Goal: Transaction & Acquisition: Obtain resource

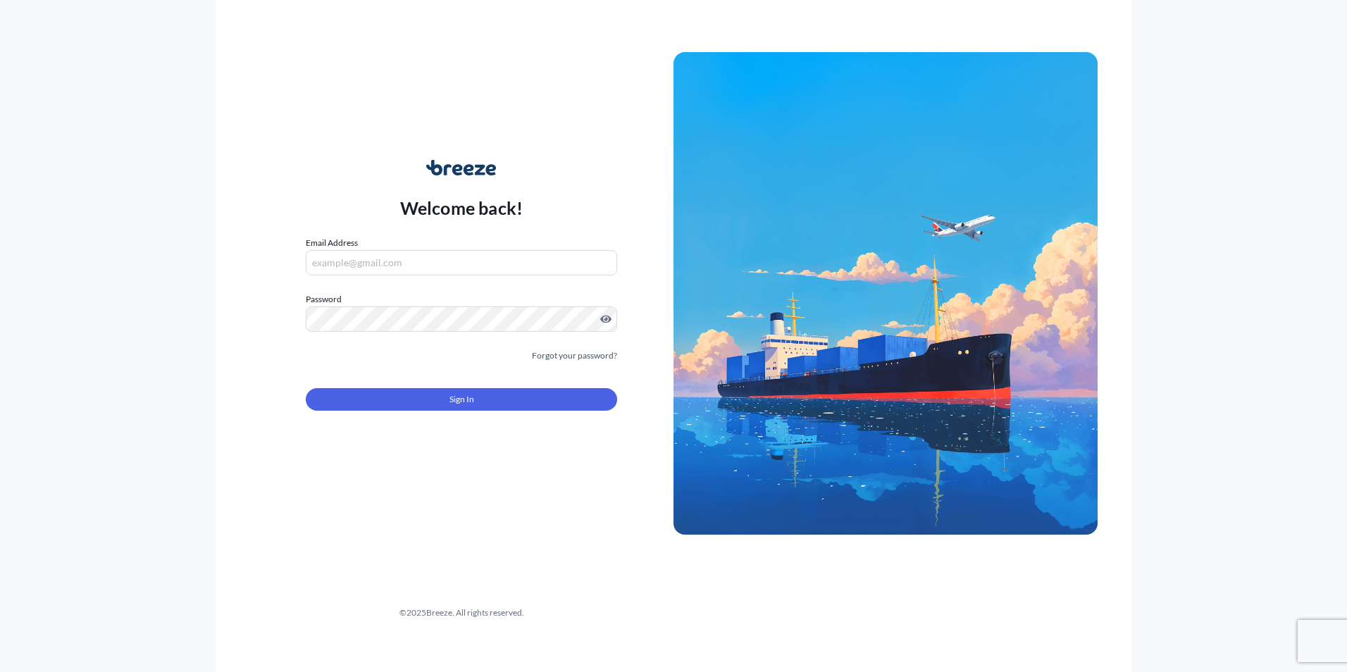
type input "[PERSON_NAME][EMAIL_ADDRESS][PERSON_NAME][DOMAIN_NAME]"
click at [463, 401] on span "Sign In" at bounding box center [462, 399] width 25 height 14
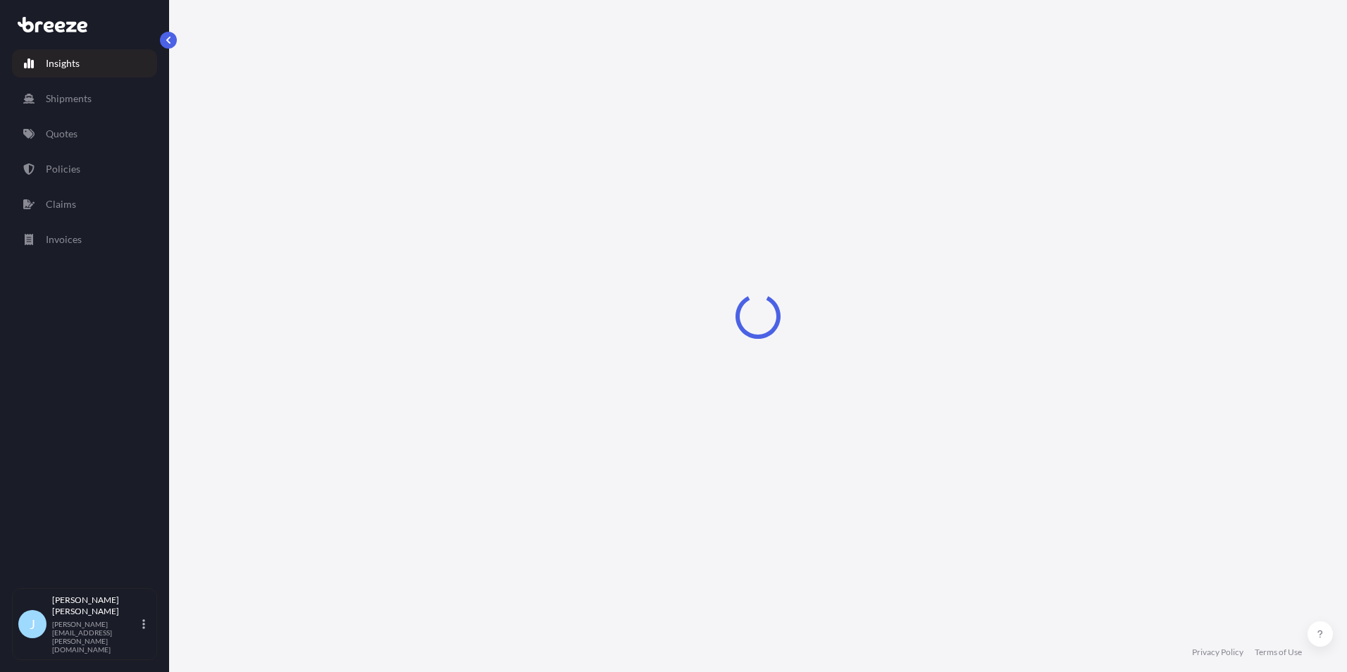
select select "2025"
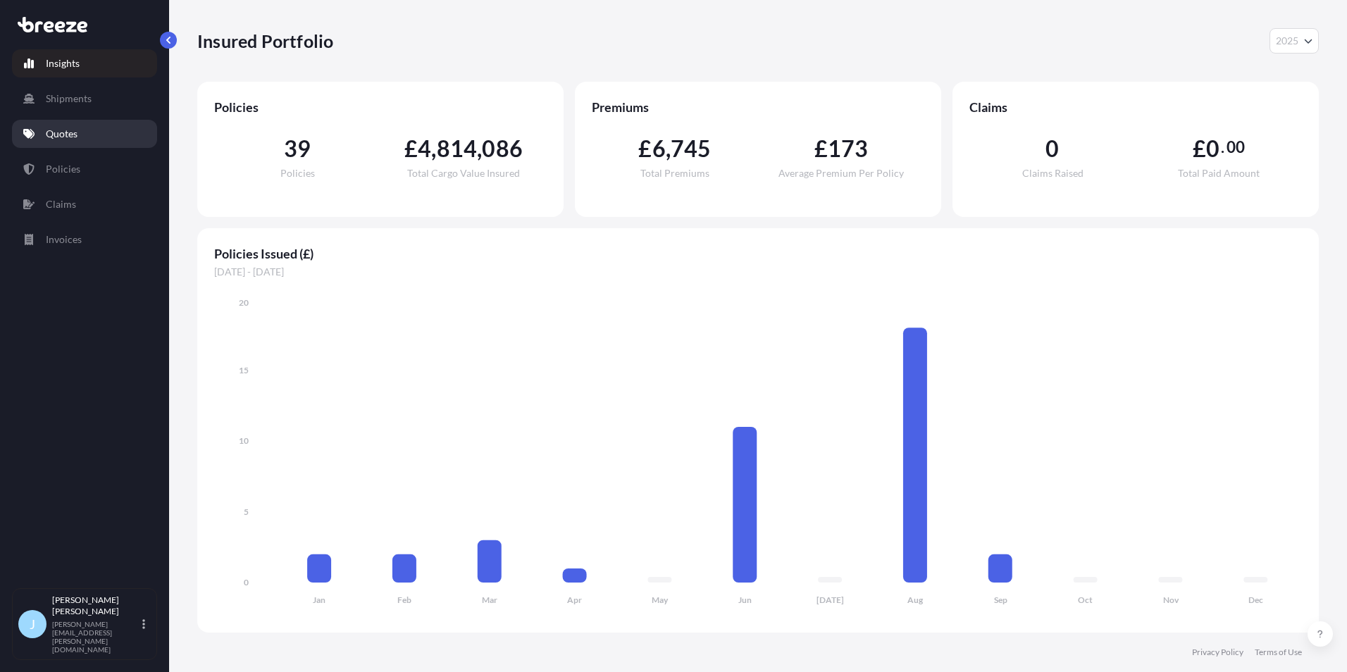
click at [86, 126] on link "Quotes" at bounding box center [84, 134] width 145 height 28
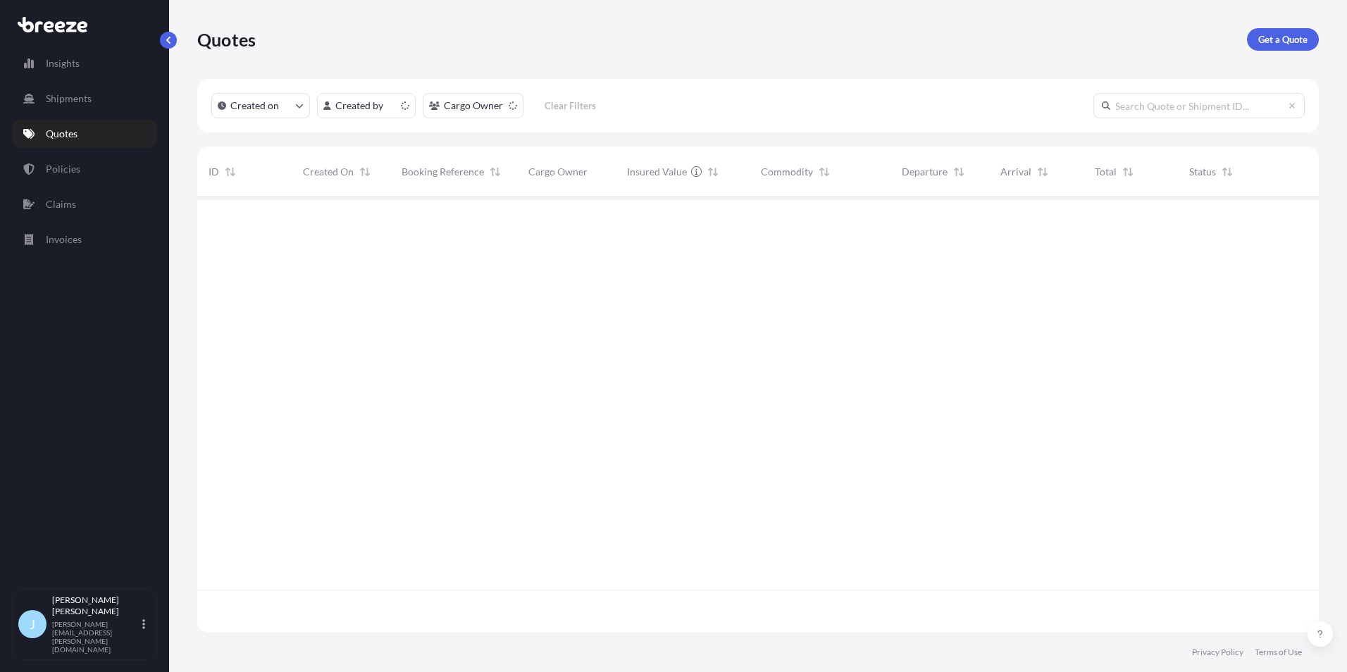
scroll to position [433, 1111]
click at [1291, 45] on p "Get a Quote" at bounding box center [1282, 39] width 49 height 14
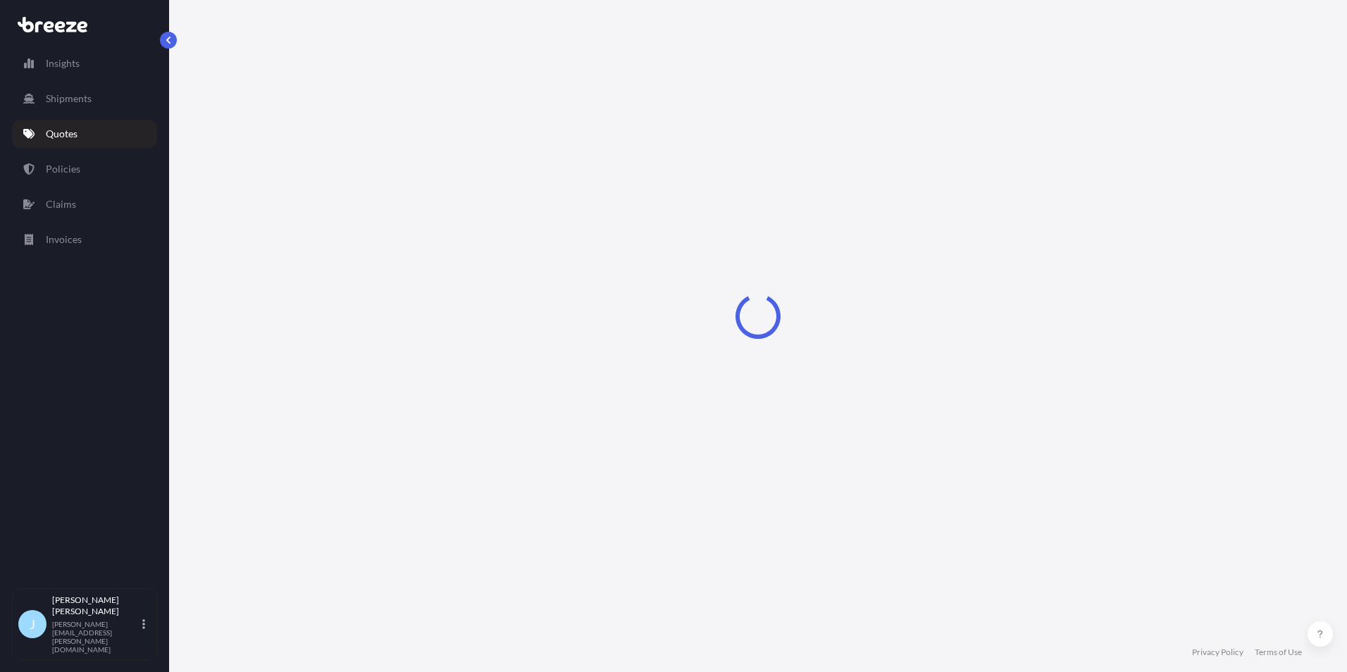
select select "Sea"
select select "1"
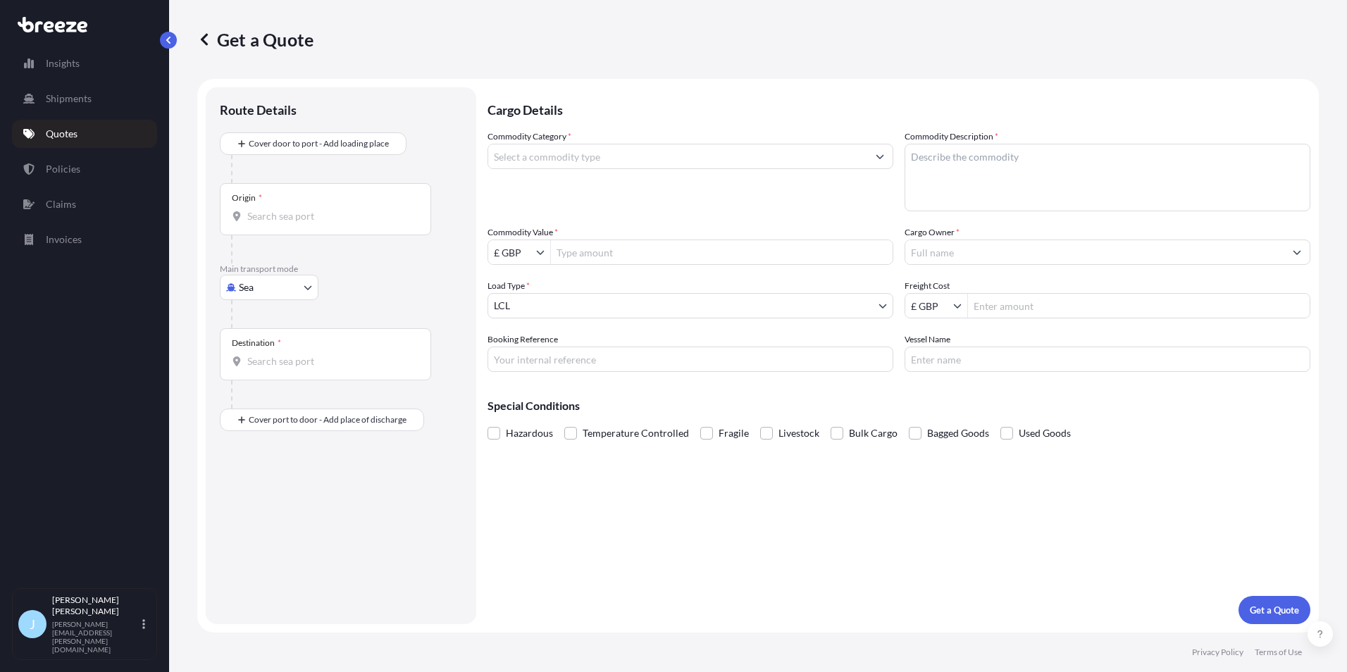
click at [301, 205] on div "Origin *" at bounding box center [325, 209] width 211 height 52
click at [301, 209] on input "Origin *" at bounding box center [330, 216] width 166 height 14
click at [271, 290] on body "0 options available. Insights Shipments Quotes Policies Claims Invoices J [PERS…" at bounding box center [673, 336] width 1347 height 672
click at [272, 366] on div "Road" at bounding box center [268, 374] width 87 height 25
select select "Road"
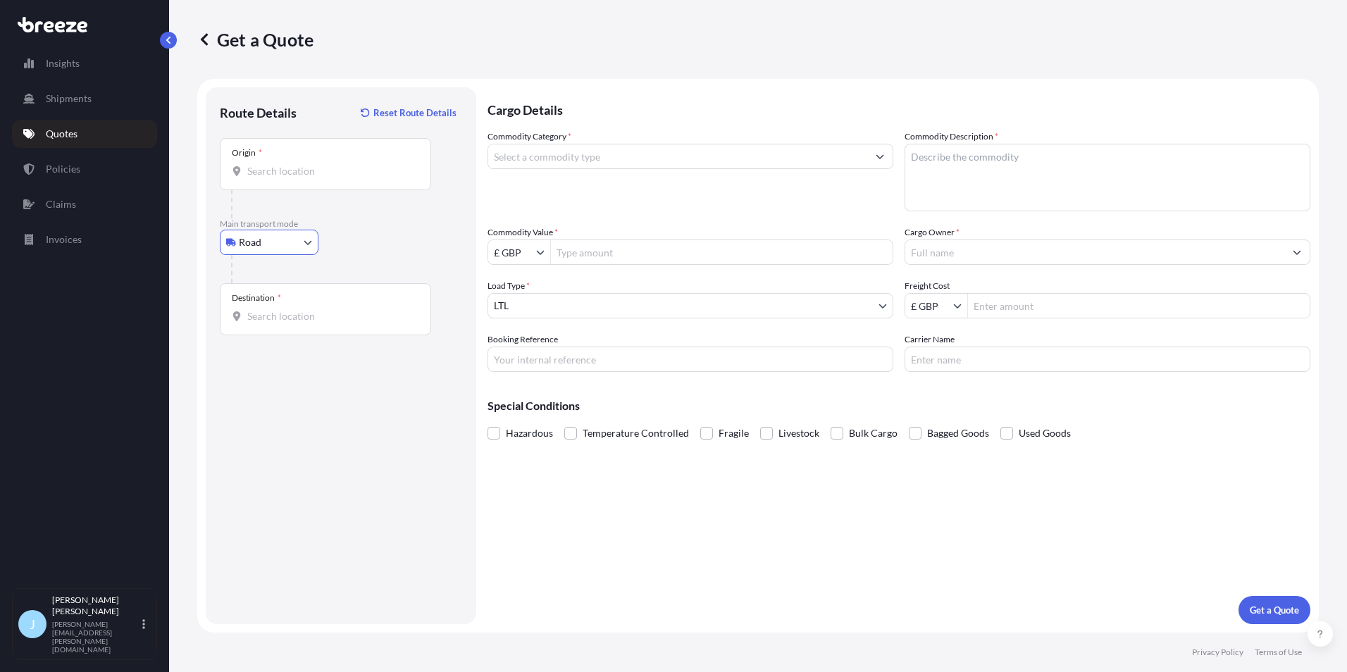
click at [273, 177] on input "Origin *" at bounding box center [330, 171] width 166 height 14
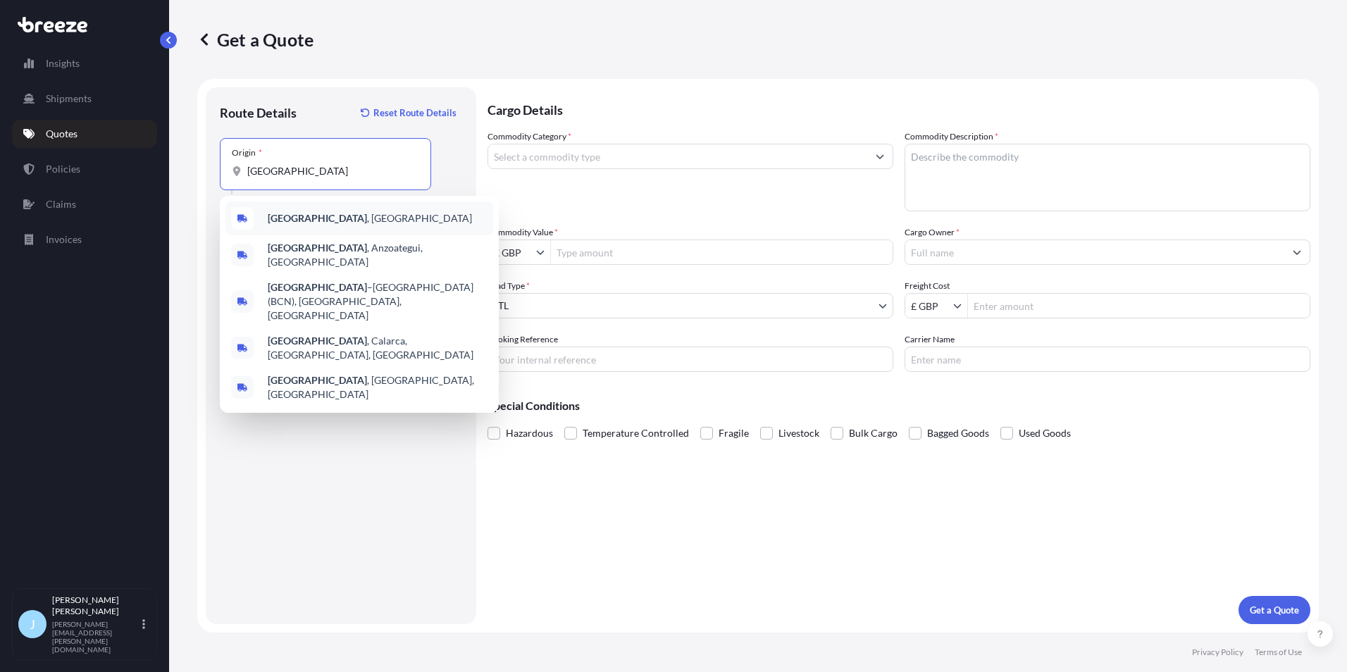
click at [291, 219] on b "[GEOGRAPHIC_DATA]" at bounding box center [317, 218] width 99 height 12
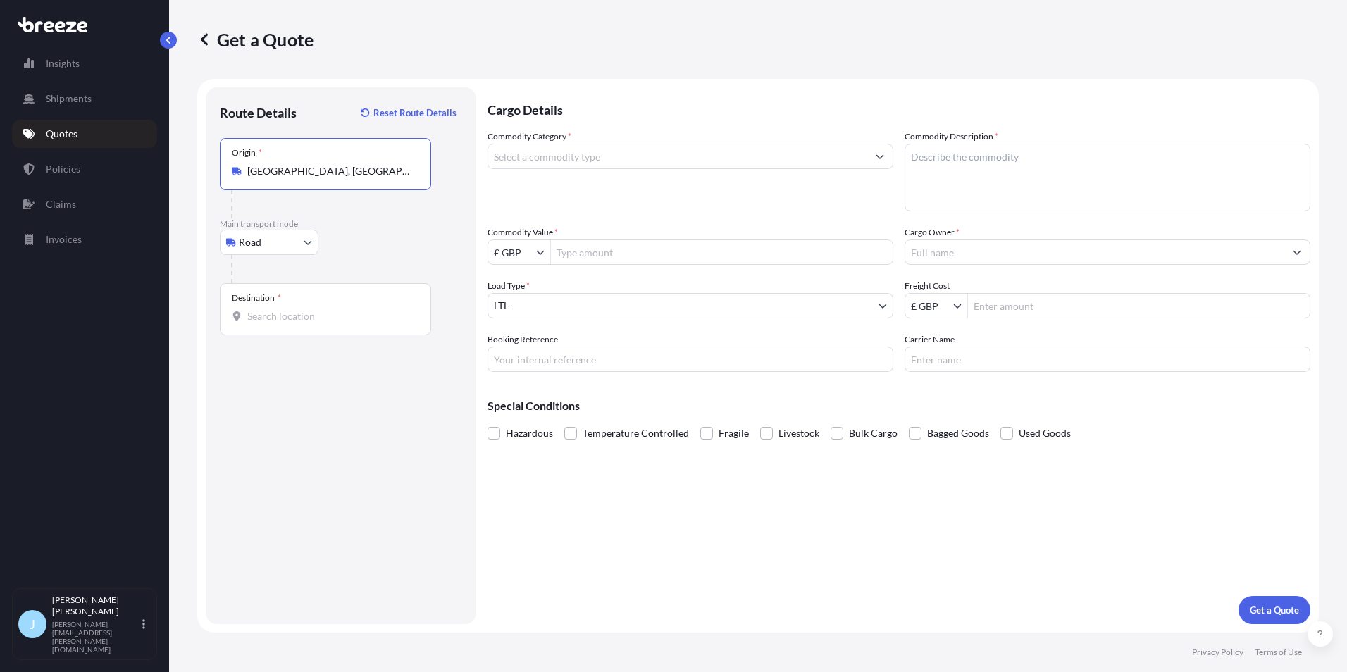
type input "[GEOGRAPHIC_DATA], [GEOGRAPHIC_DATA]"
click at [299, 325] on div "Destination *" at bounding box center [325, 309] width 211 height 52
click at [299, 323] on input "Destination *" at bounding box center [330, 316] width 166 height 14
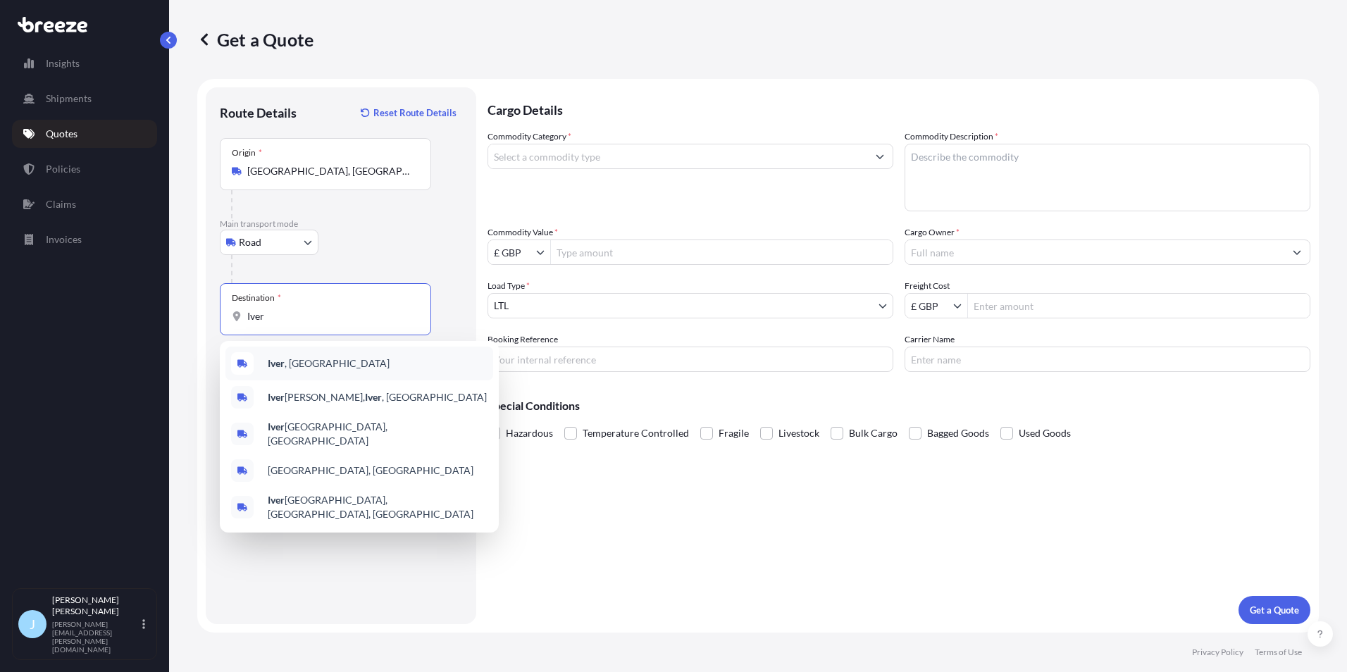
click at [286, 354] on div "Iver , [GEOGRAPHIC_DATA]" at bounding box center [359, 364] width 268 height 34
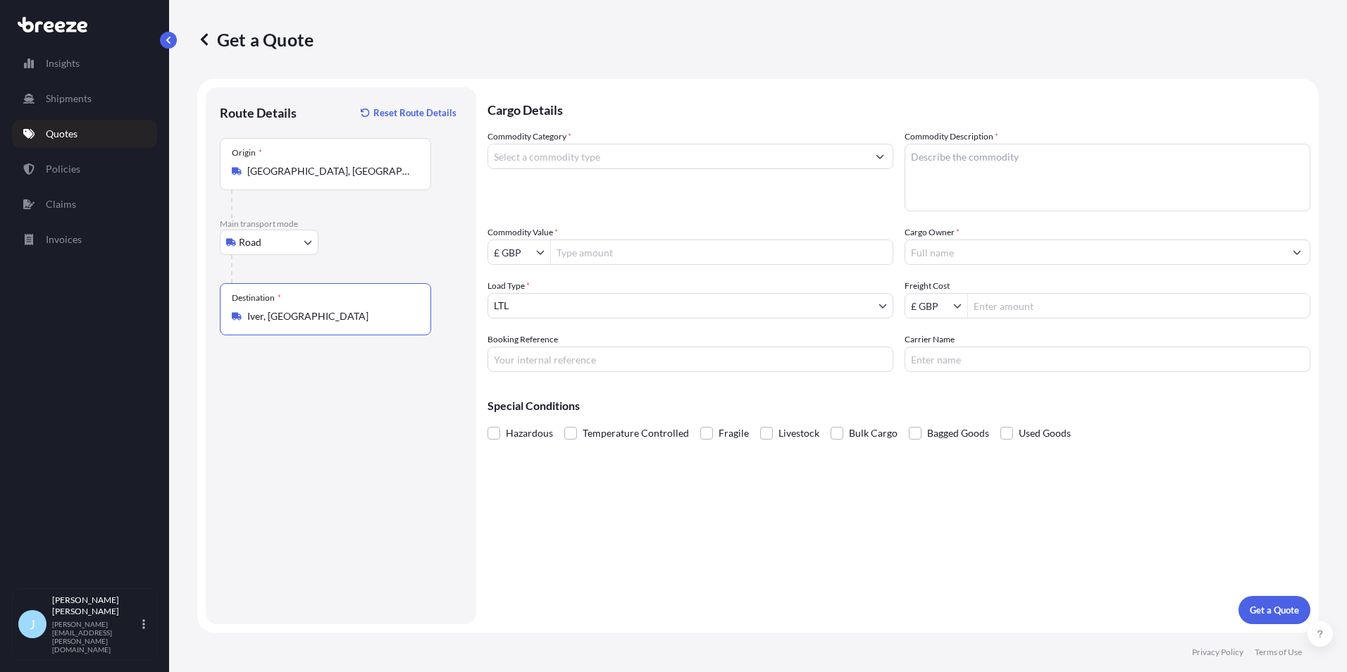
type input "Iver, [GEOGRAPHIC_DATA]"
click at [589, 155] on input "Commodity Category *" at bounding box center [677, 156] width 379 height 25
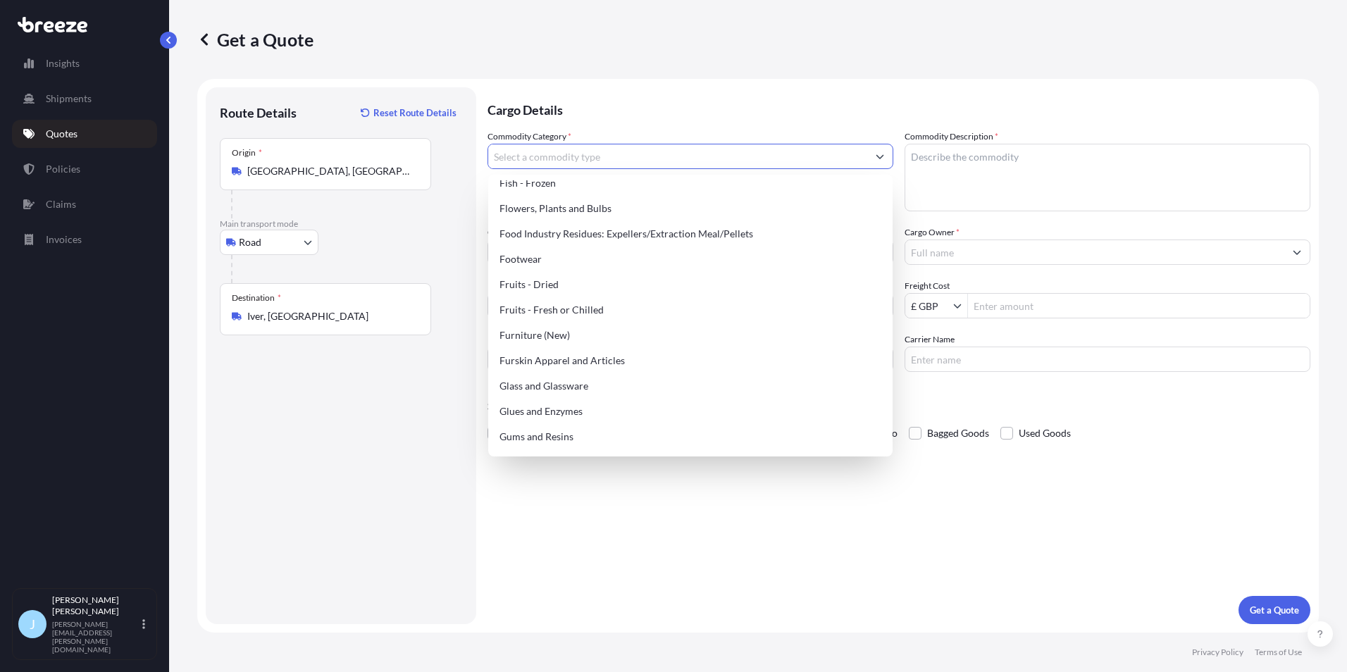
scroll to position [814, 0]
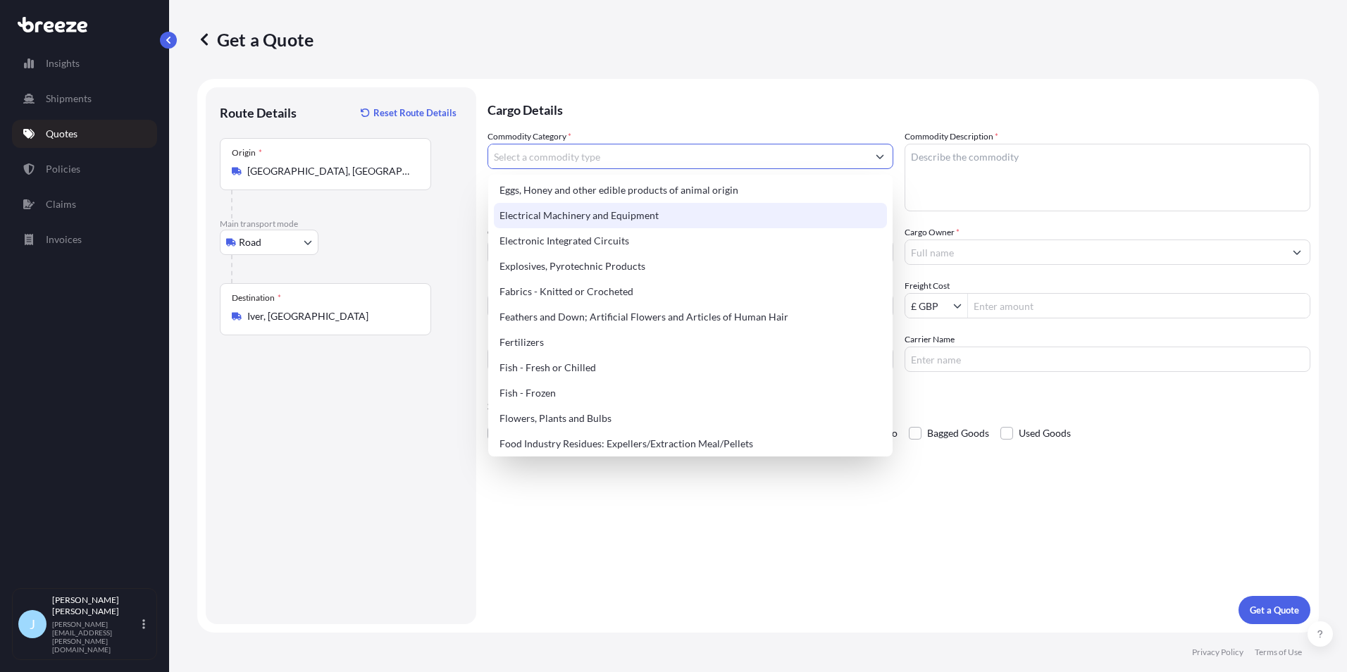
click at [643, 218] on div "Electrical Machinery and Equipment" at bounding box center [690, 215] width 393 height 25
type input "Electrical Machinery and Equipment"
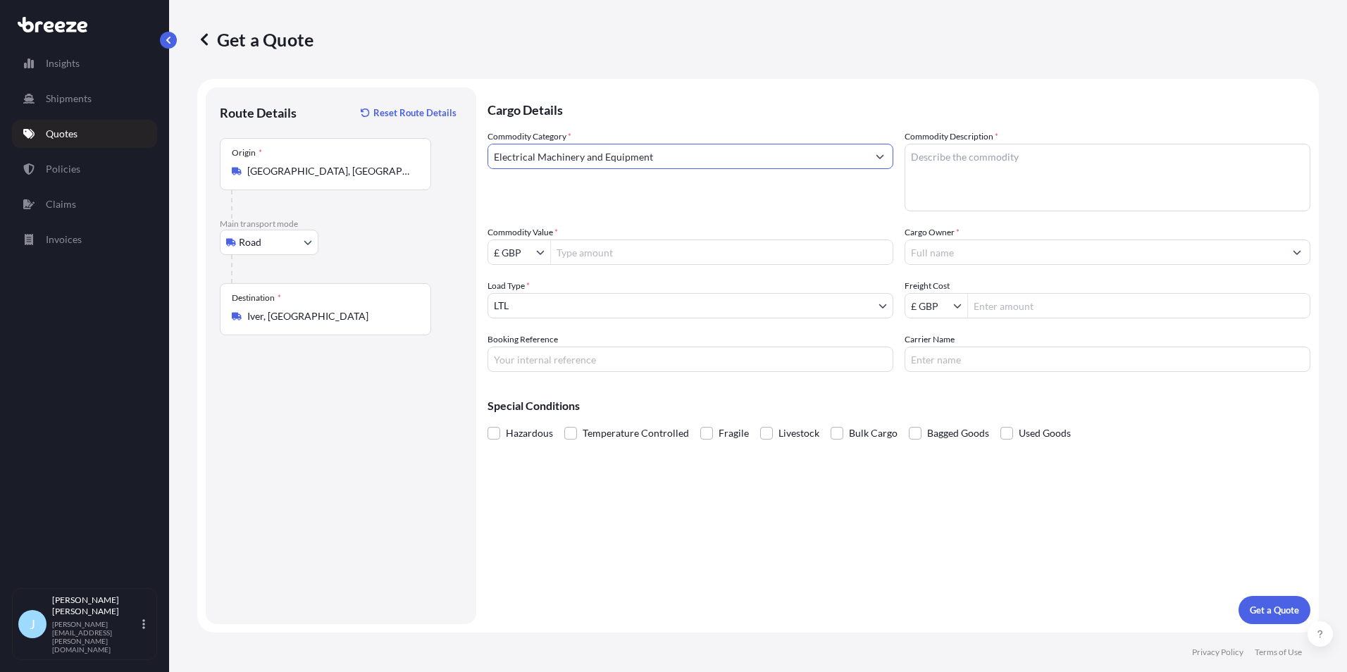
click at [1017, 182] on textarea "Commodity Description *" at bounding box center [1108, 178] width 406 height 68
type textarea "Camera boom"
click at [644, 252] on input "Commodity Value *" at bounding box center [722, 252] width 342 height 25
drag, startPoint x: 604, startPoint y: 243, endPoint x: 495, endPoint y: 240, distance: 108.5
click at [526, 242] on div "£ GBP 76,000" at bounding box center [691, 252] width 406 height 25
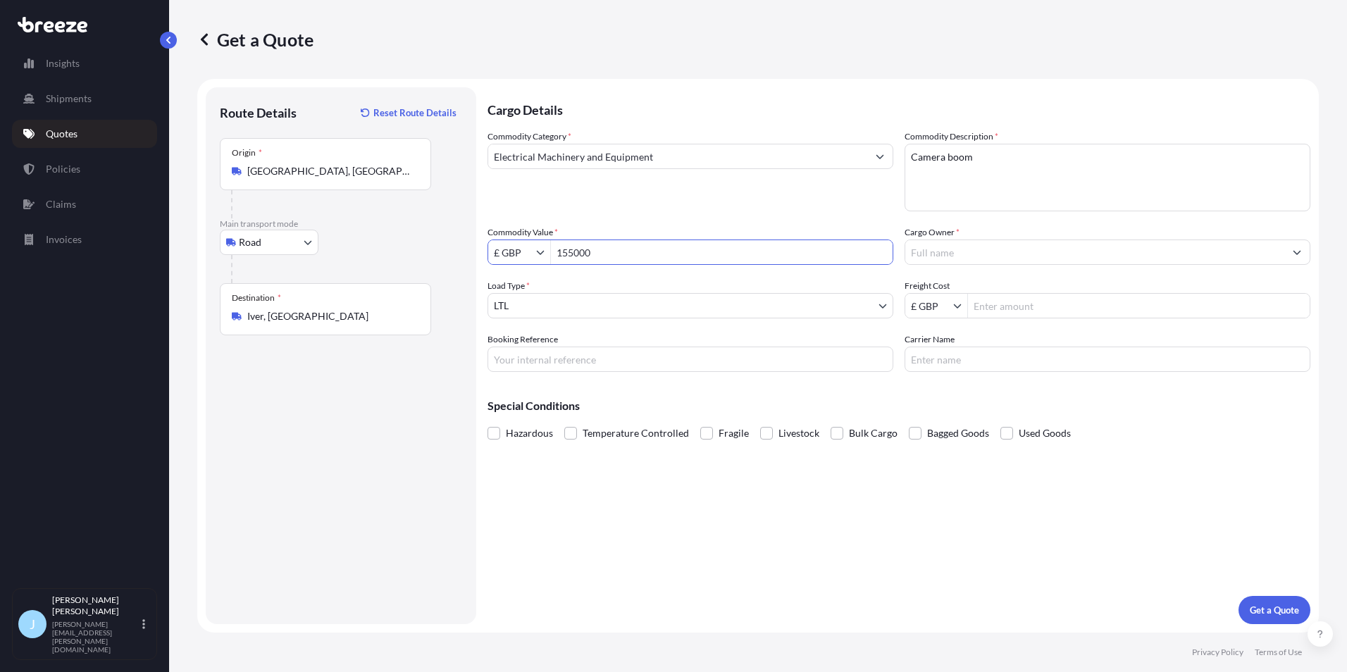
type input "155,000"
click at [920, 254] on input "Cargo Owner *" at bounding box center [1094, 252] width 379 height 25
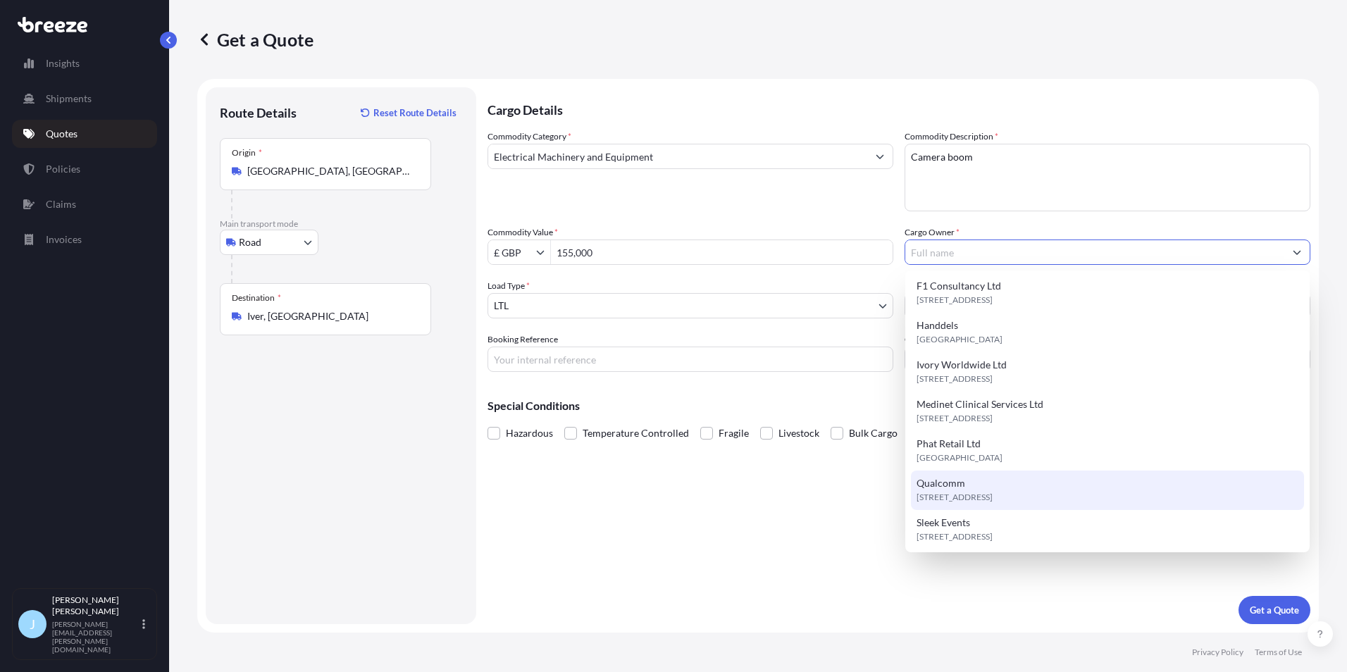
scroll to position [85, 0]
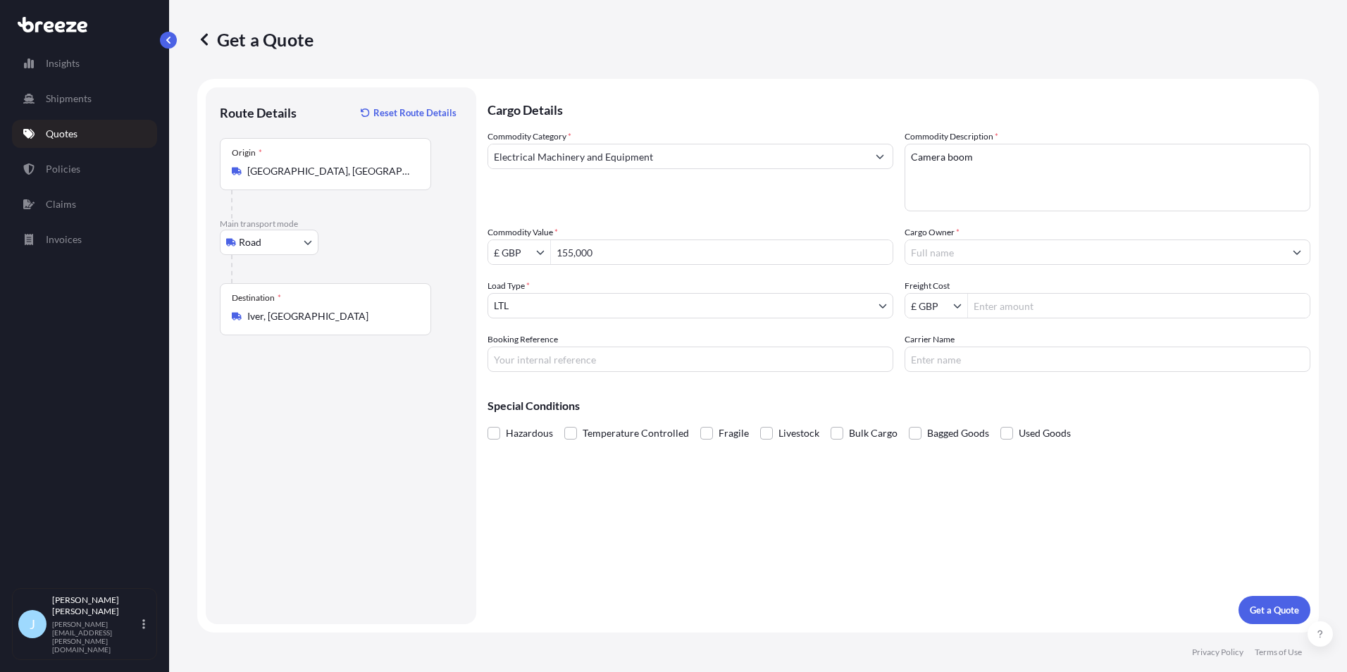
drag, startPoint x: 801, startPoint y: 523, endPoint x: 1149, endPoint y: 246, distance: 444.8
click at [1149, 246] on input "Cargo Owner *" at bounding box center [1094, 252] width 379 height 25
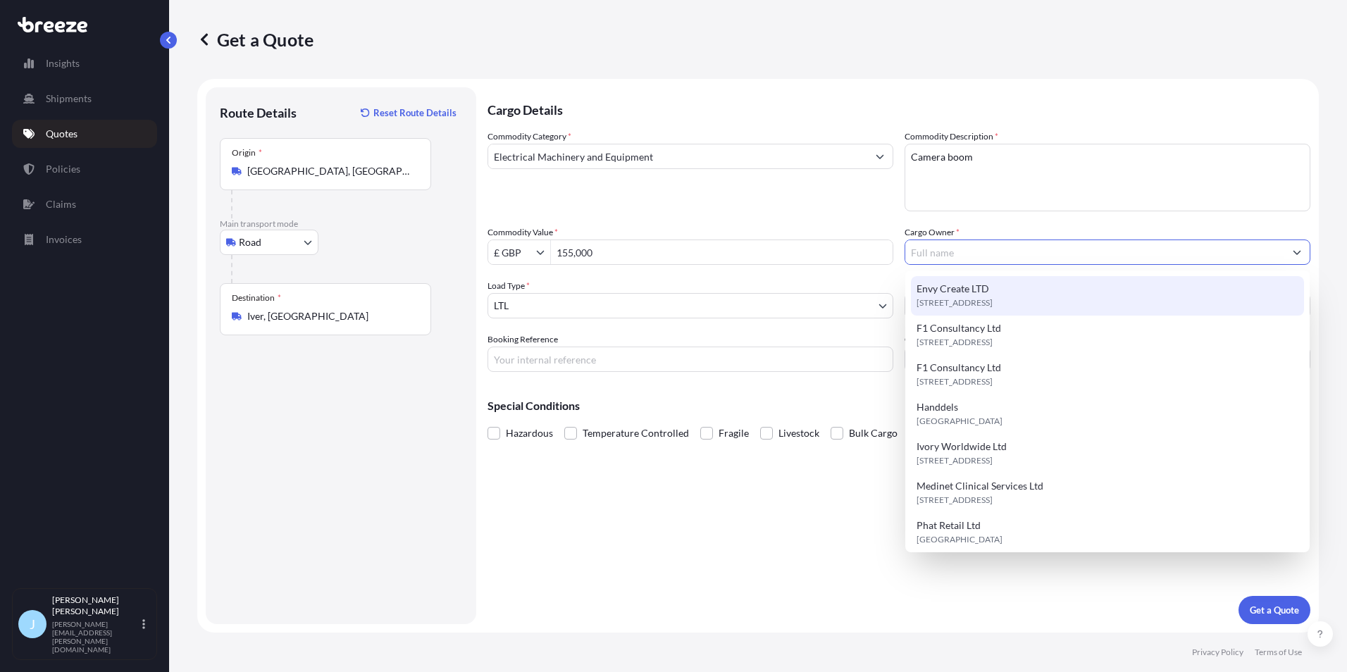
click at [783, 507] on div "Cargo Details Commodity Category * Electrical Machinery and Equipment Commodity…" at bounding box center [899, 355] width 823 height 537
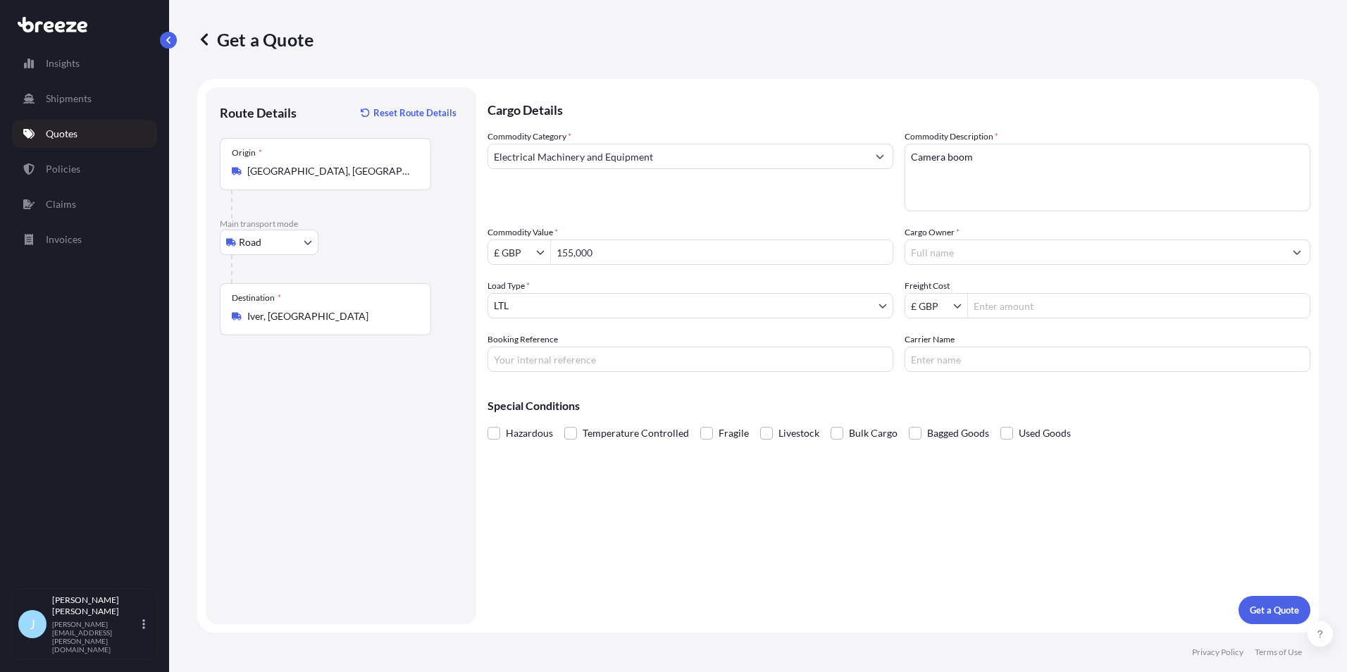
click at [1073, 257] on input "Cargo Owner *" at bounding box center [1094, 252] width 379 height 25
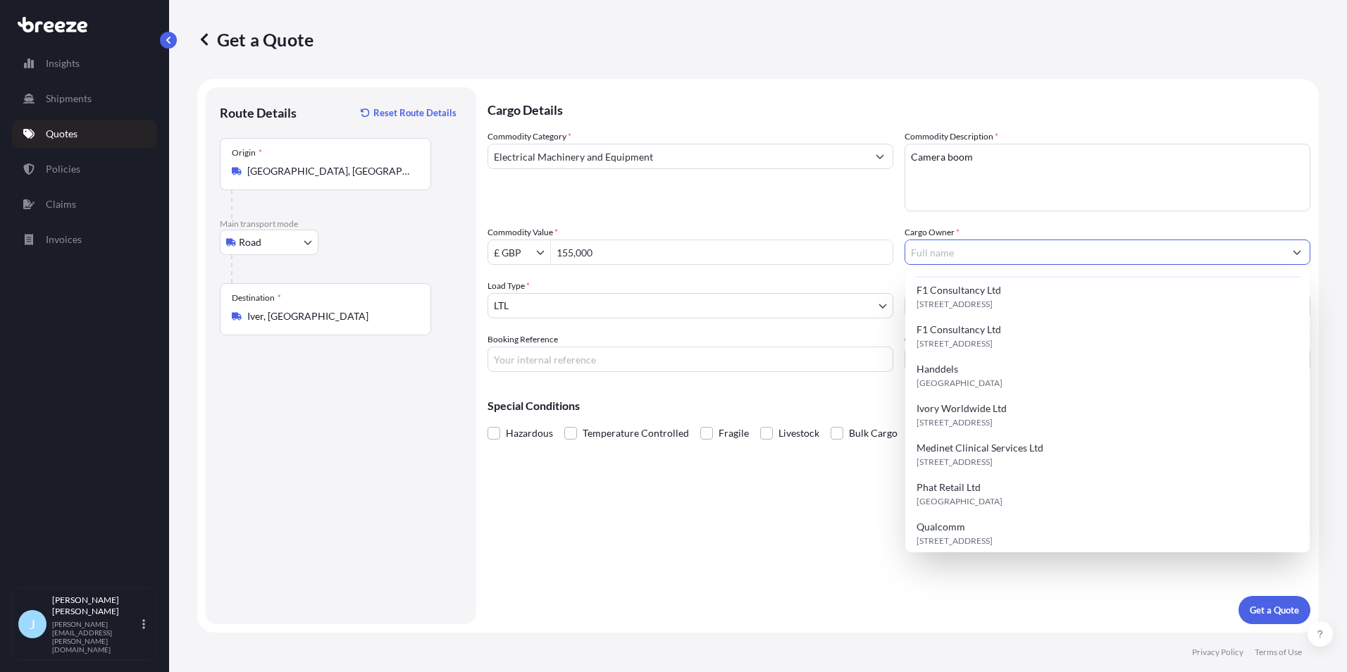
scroll to position [0, 0]
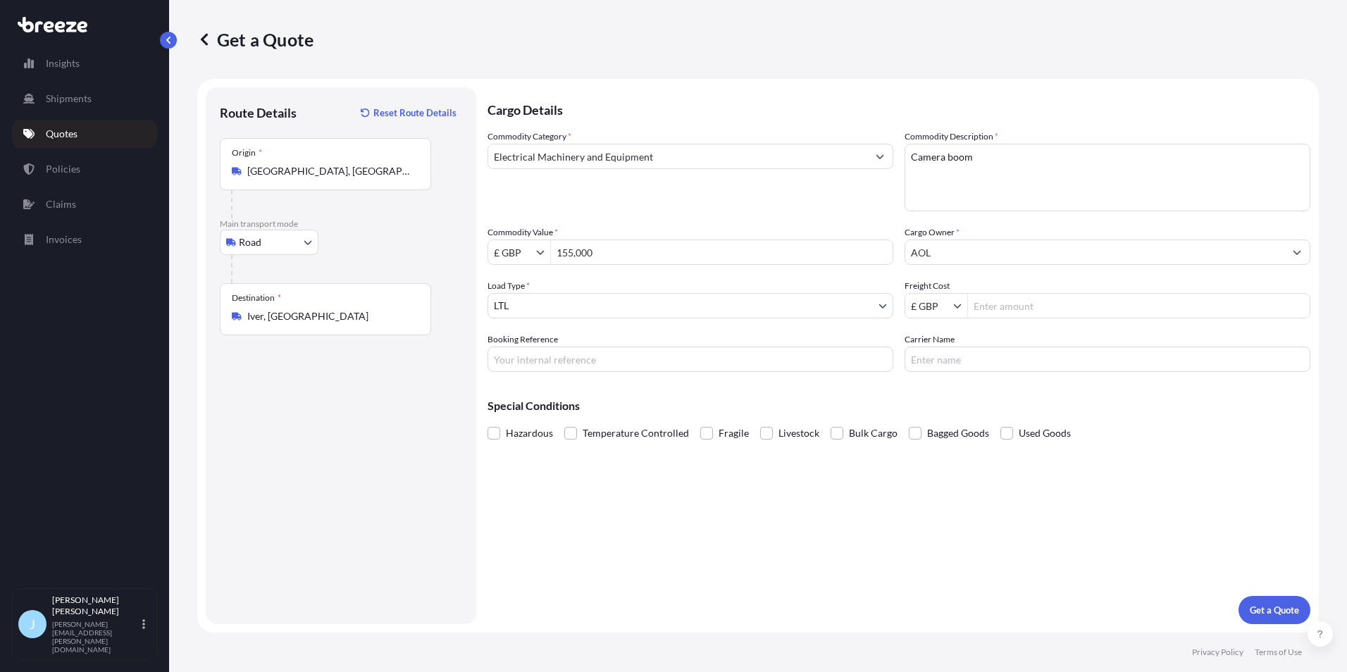
click at [1016, 256] on input "AOL" at bounding box center [1094, 252] width 379 height 25
paste input "CAMERAS FULL TILT LIMITED"
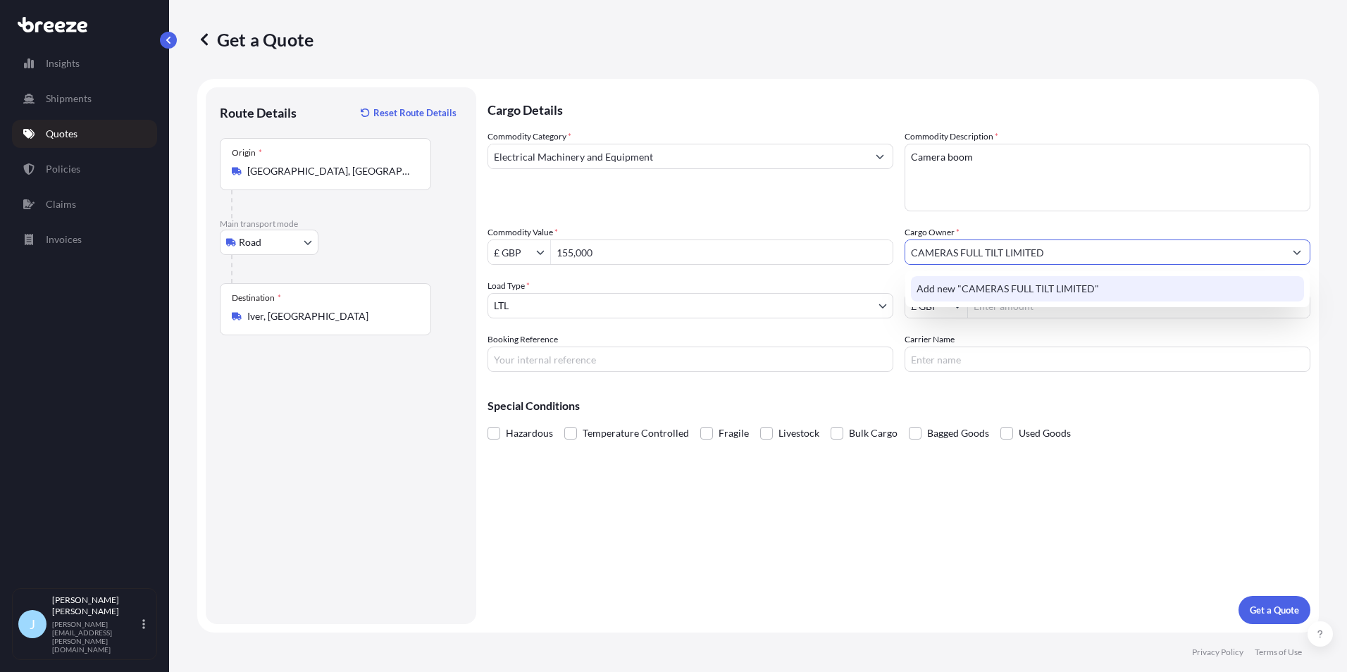
click at [1084, 293] on span "Add new "CAMERAS FULL TILT LIMITED"" at bounding box center [1008, 289] width 182 height 14
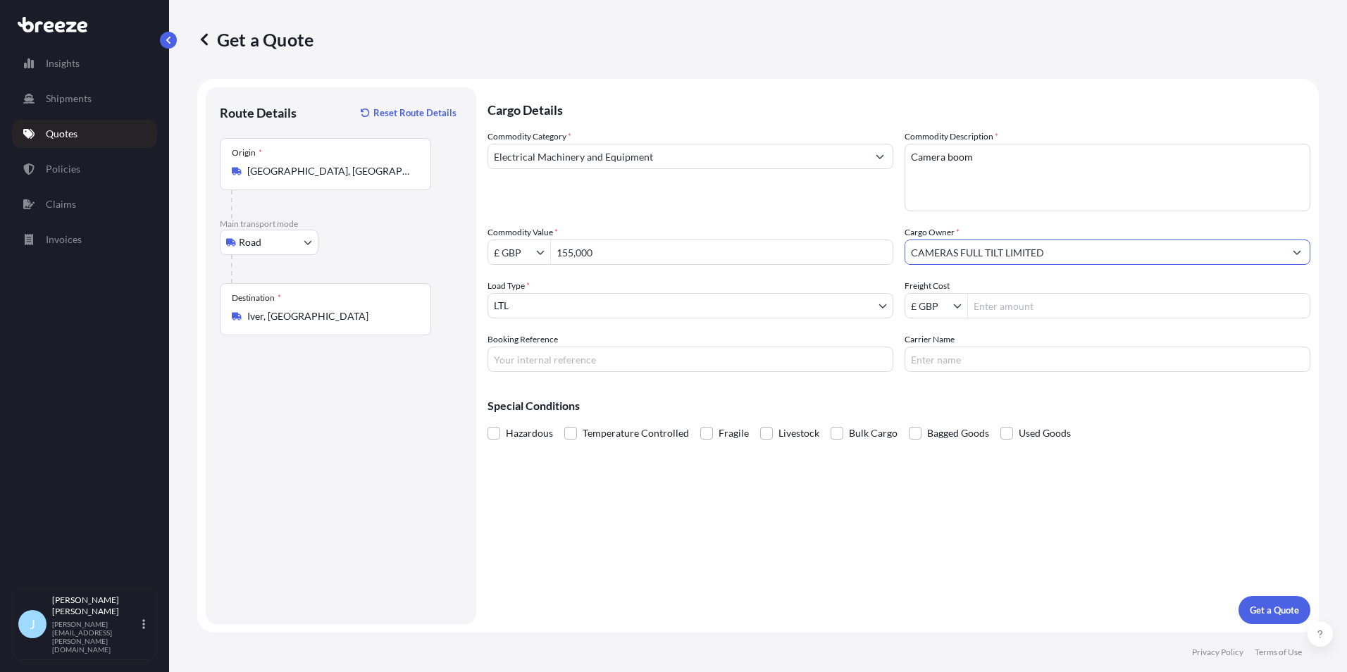
type input "CAMERAS FULL TILT LIMITED"
click at [1184, 422] on div "Special Conditions Hazardous Temperature Controlled Fragile Livestock Bulk Carg…" at bounding box center [899, 413] width 823 height 61
click at [981, 306] on input "Freight Cost" at bounding box center [1139, 305] width 342 height 25
drag, startPoint x: 979, startPoint y: 304, endPoint x: 922, endPoint y: 311, distance: 57.5
click at [931, 309] on div "£ GBP 1500" at bounding box center [1108, 305] width 406 height 25
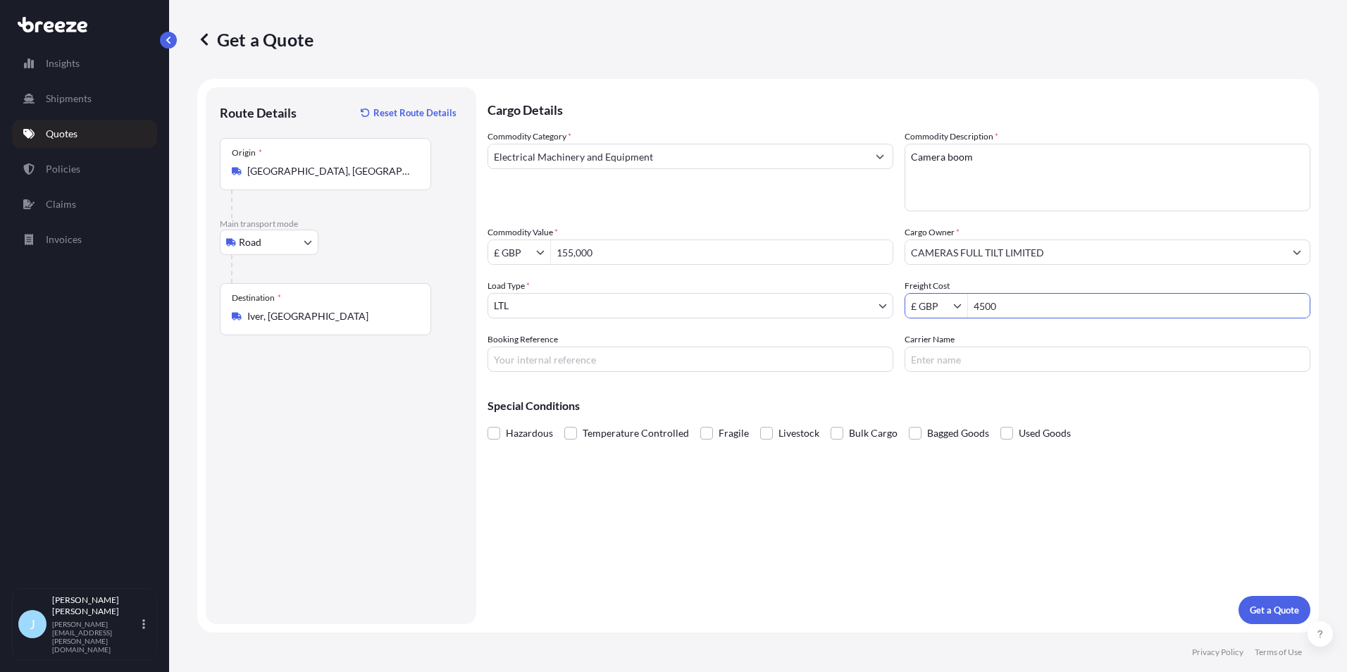
type input "4,500"
click at [903, 384] on div "Special Conditions Hazardous Temperature Controlled Fragile Livestock Bulk Carg…" at bounding box center [899, 413] width 823 height 61
click at [721, 428] on span "Fragile" at bounding box center [734, 433] width 30 height 21
click at [700, 423] on input "Fragile" at bounding box center [700, 423] width 0 height 0
click at [1260, 608] on p "Get a Quote" at bounding box center [1274, 610] width 49 height 14
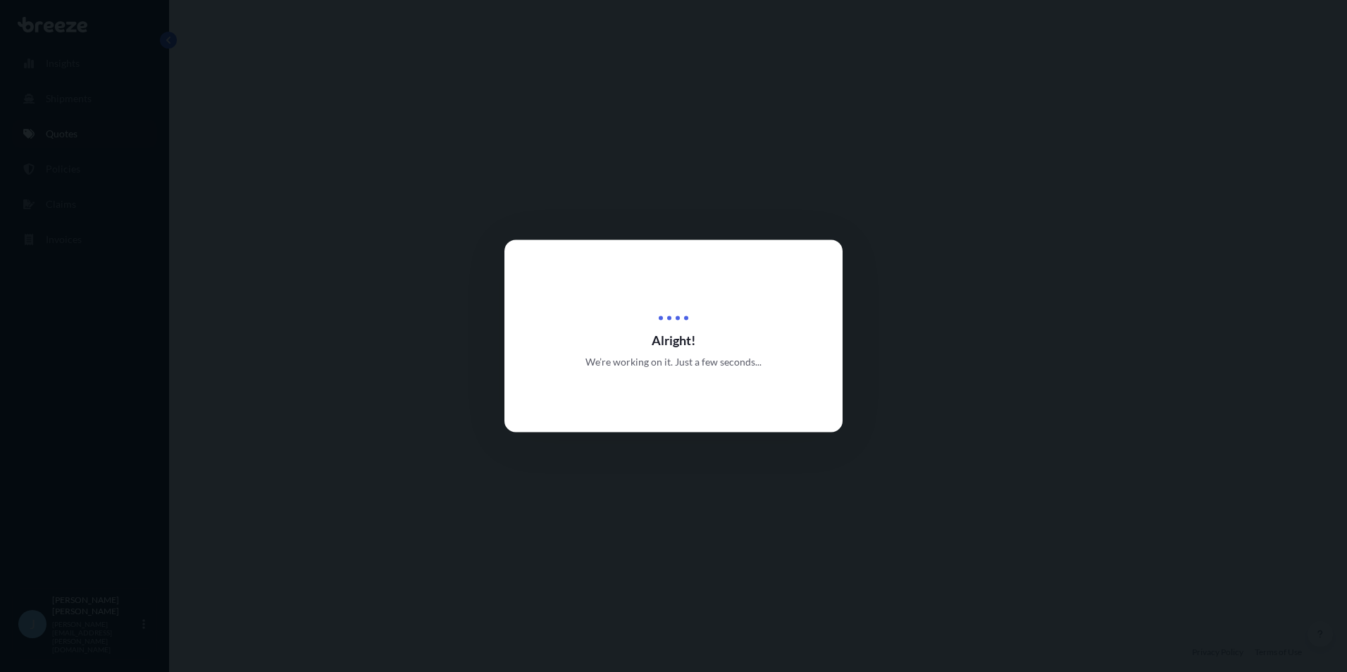
select select "Road"
select select "1"
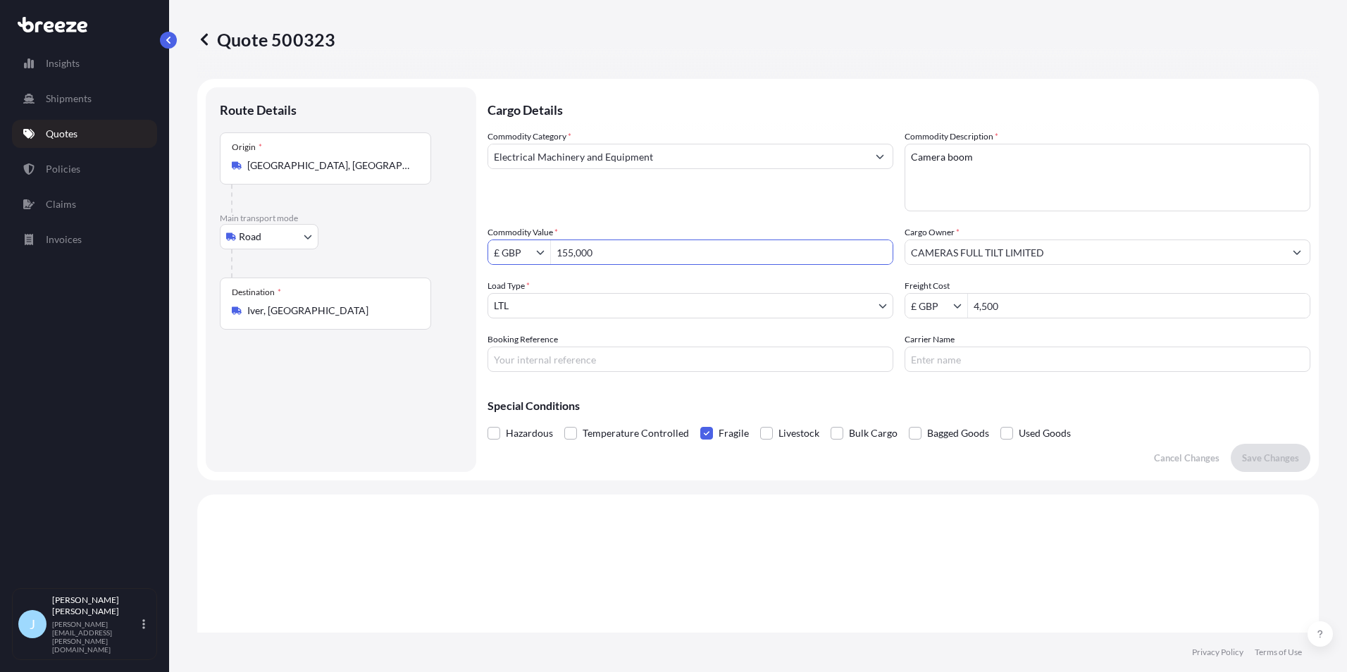
drag, startPoint x: 628, startPoint y: 251, endPoint x: 506, endPoint y: 260, distance: 122.9
click at [506, 260] on div "£ GBP 155,000" at bounding box center [691, 252] width 406 height 25
type input "77,000"
click at [1160, 412] on div "Special Conditions Hazardous Temperature Controlled Fragile Livestock Bulk Carg…" at bounding box center [899, 413] width 823 height 61
click at [1256, 452] on p "Save Changes" at bounding box center [1270, 458] width 57 height 14
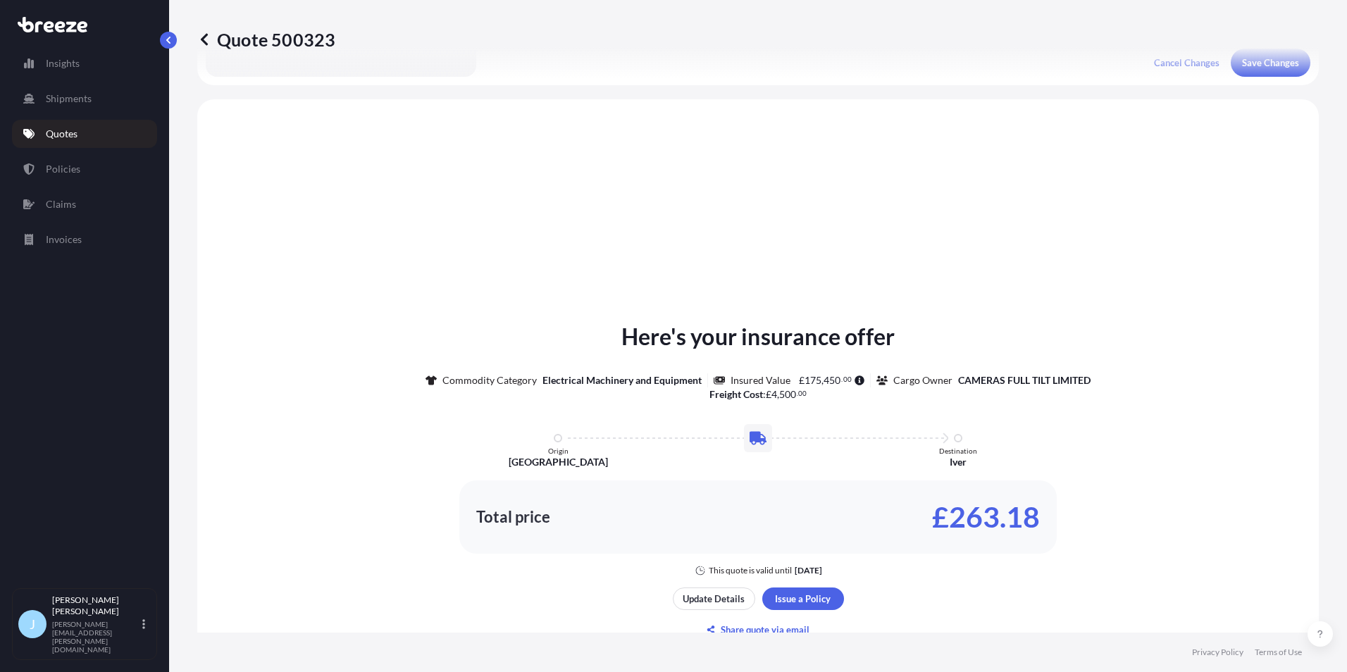
scroll to position [424, 0]
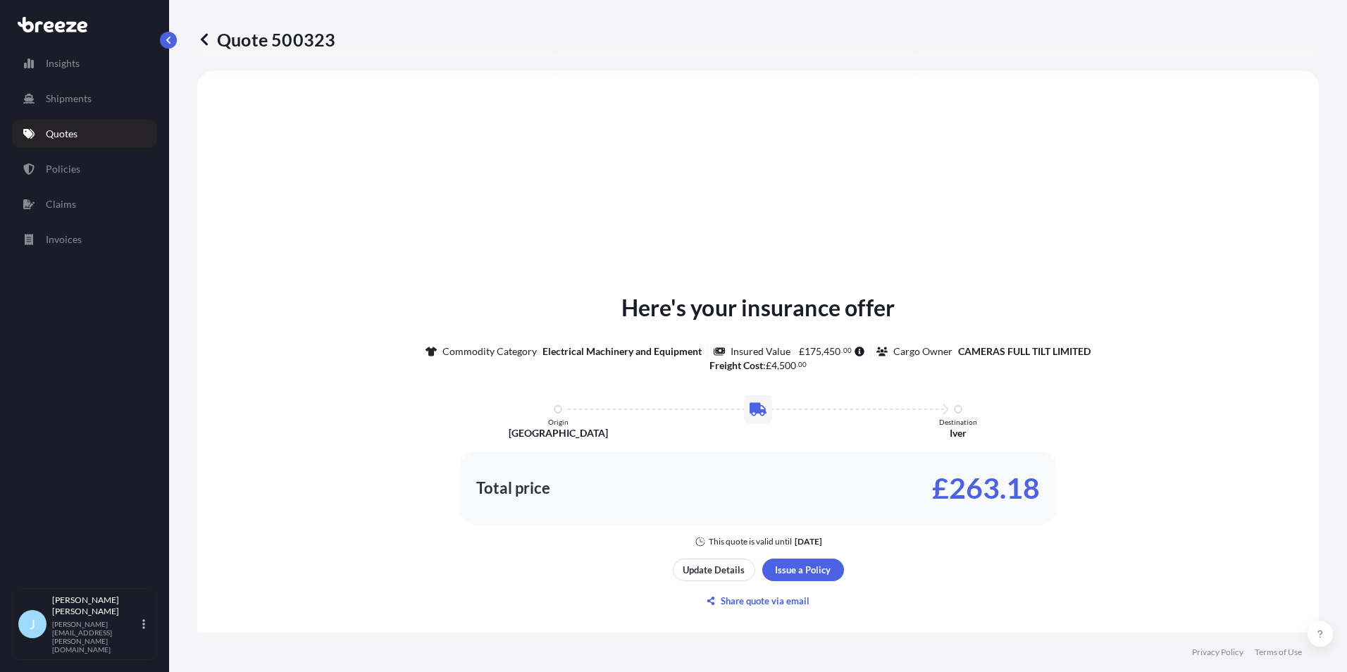
select select "Road"
select select "1"
drag, startPoint x: 930, startPoint y: 482, endPoint x: 1041, endPoint y: 484, distance: 110.6
click at [1041, 484] on div "Total price £134.48" at bounding box center [757, 488] width 597 height 73
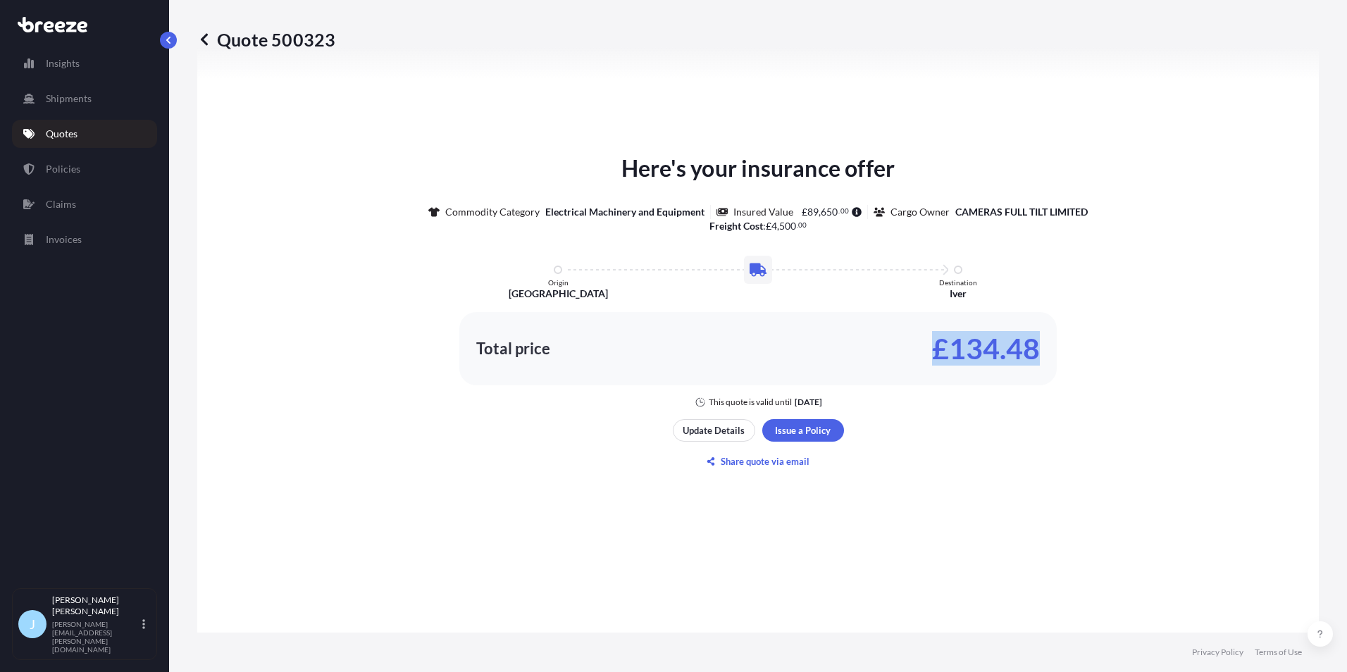
scroll to position [0, 0]
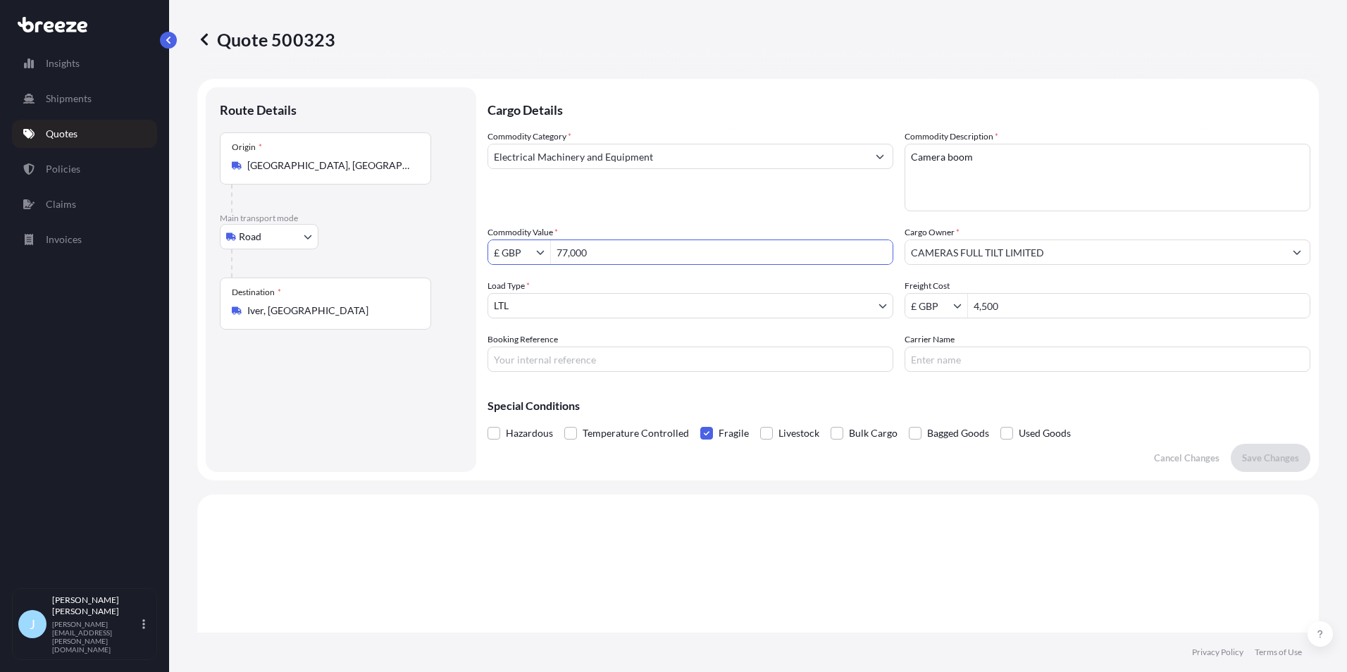
drag, startPoint x: 631, startPoint y: 264, endPoint x: 424, endPoint y: 263, distance: 206.4
click at [424, 263] on form "Route Details Place of loading Road Road Rail Origin * [GEOGRAPHIC_DATA], [GEOG…" at bounding box center [758, 280] width 1122 height 402
type input "155,000"
click at [1284, 426] on div "Hazardous Temperature Controlled Fragile Livestock Bulk Cargo Bagged Goods Used…" at bounding box center [899, 433] width 823 height 21
click at [1266, 447] on button "Save Changes" at bounding box center [1271, 458] width 80 height 28
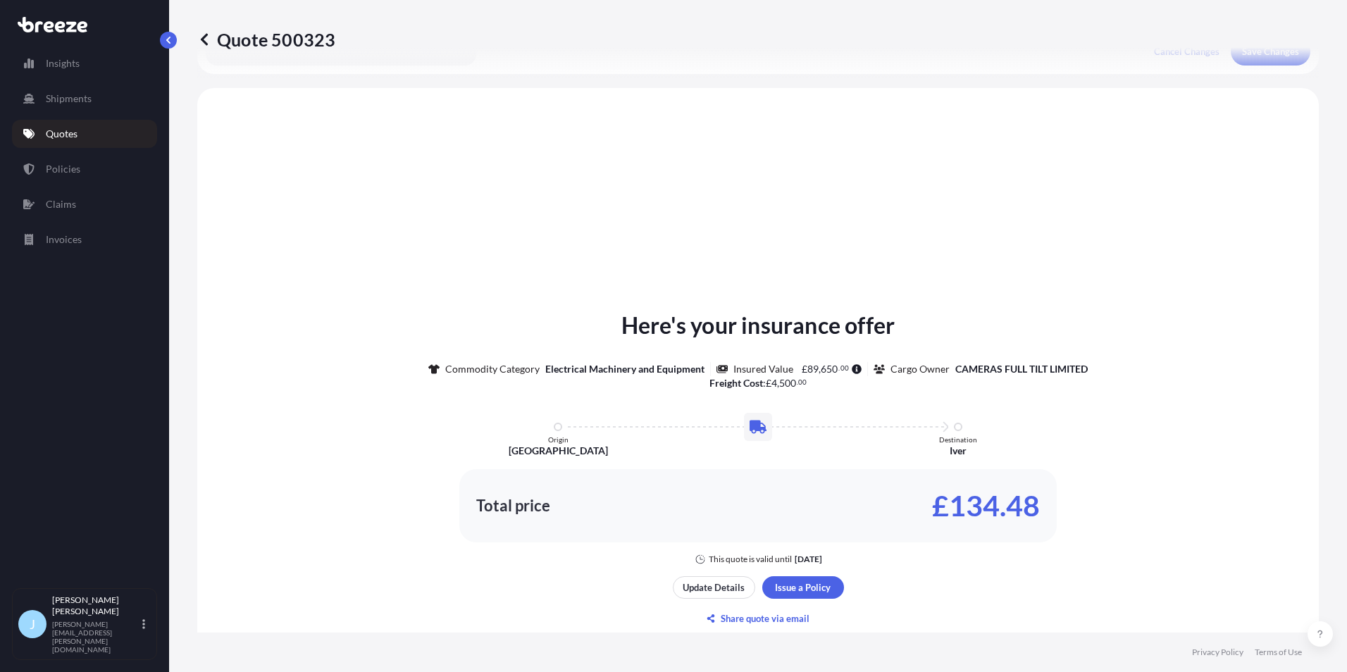
scroll to position [424, 0]
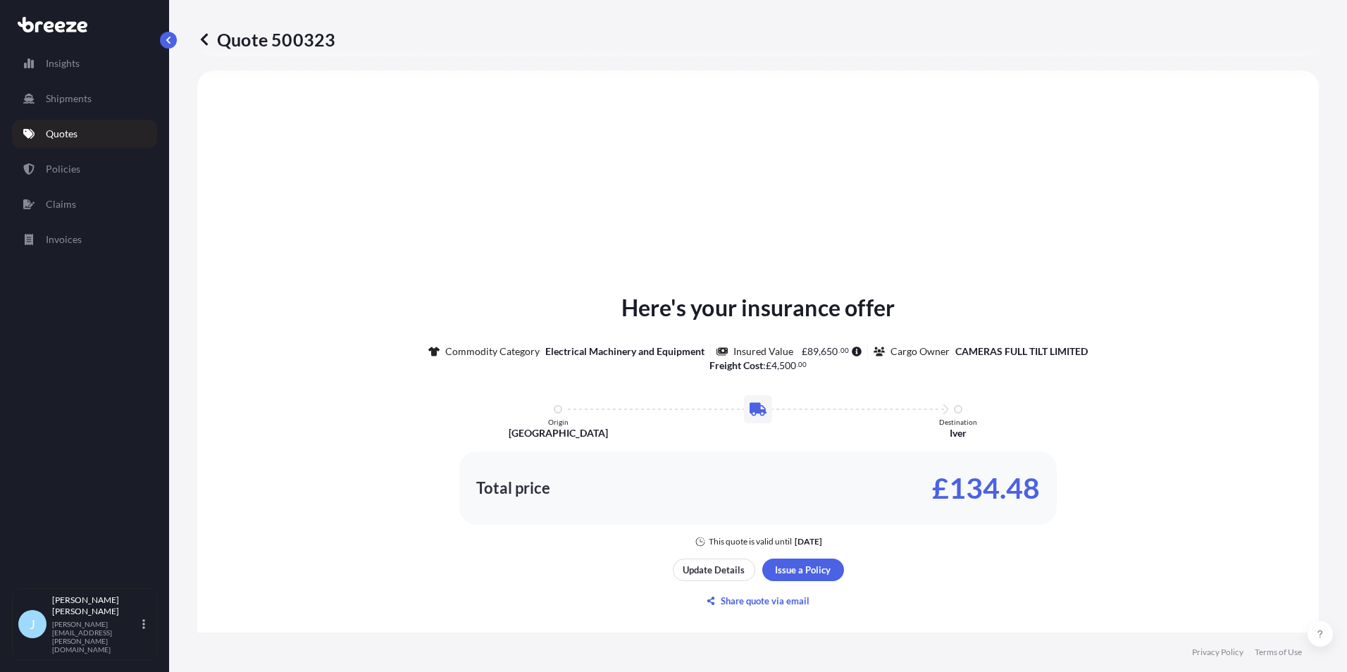
select select "Road"
select select "1"
drag, startPoint x: 939, startPoint y: 491, endPoint x: 1053, endPoint y: 487, distance: 114.2
click at [1053, 487] on div "Here's your insurance offer Commodity Category Electrical Machinery and Equipme…" at bounding box center [758, 419] width 1082 height 256
drag, startPoint x: 1053, startPoint y: 487, endPoint x: 1010, endPoint y: 545, distance: 71.6
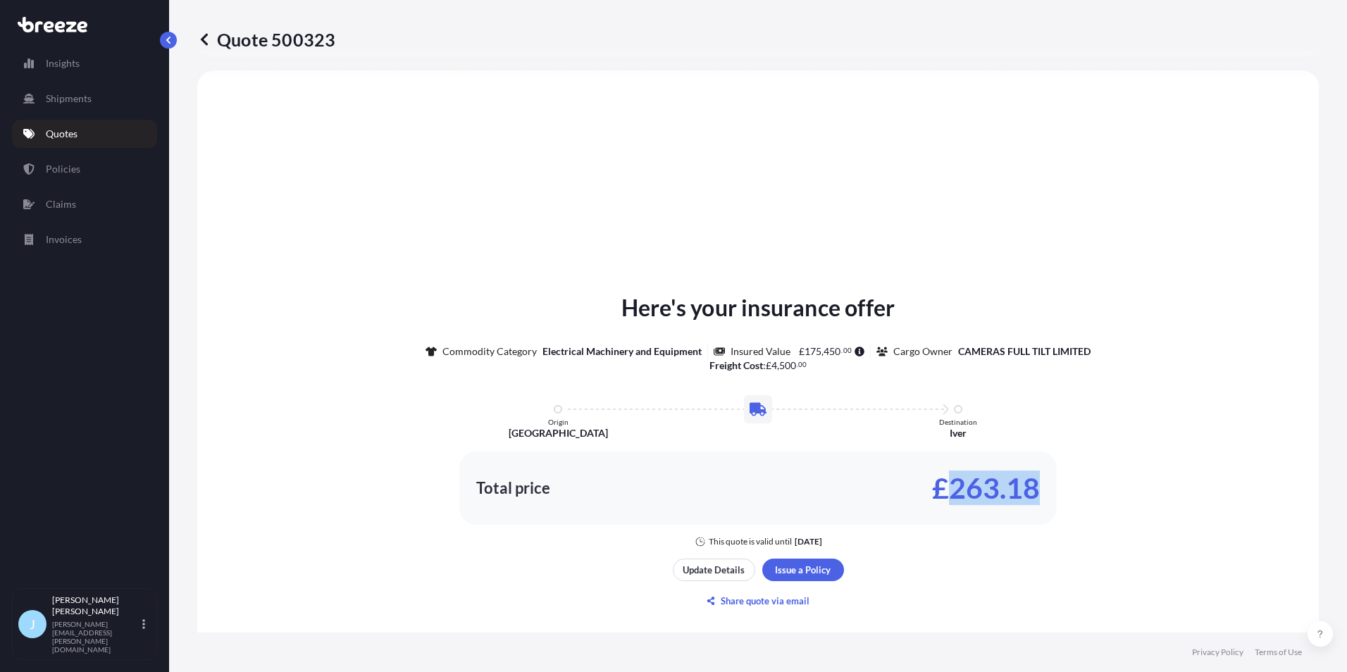
click at [1010, 545] on div "Here's your insurance offer Commodity Category Electrical Machinery and Equipme…" at bounding box center [758, 419] width 1082 height 256
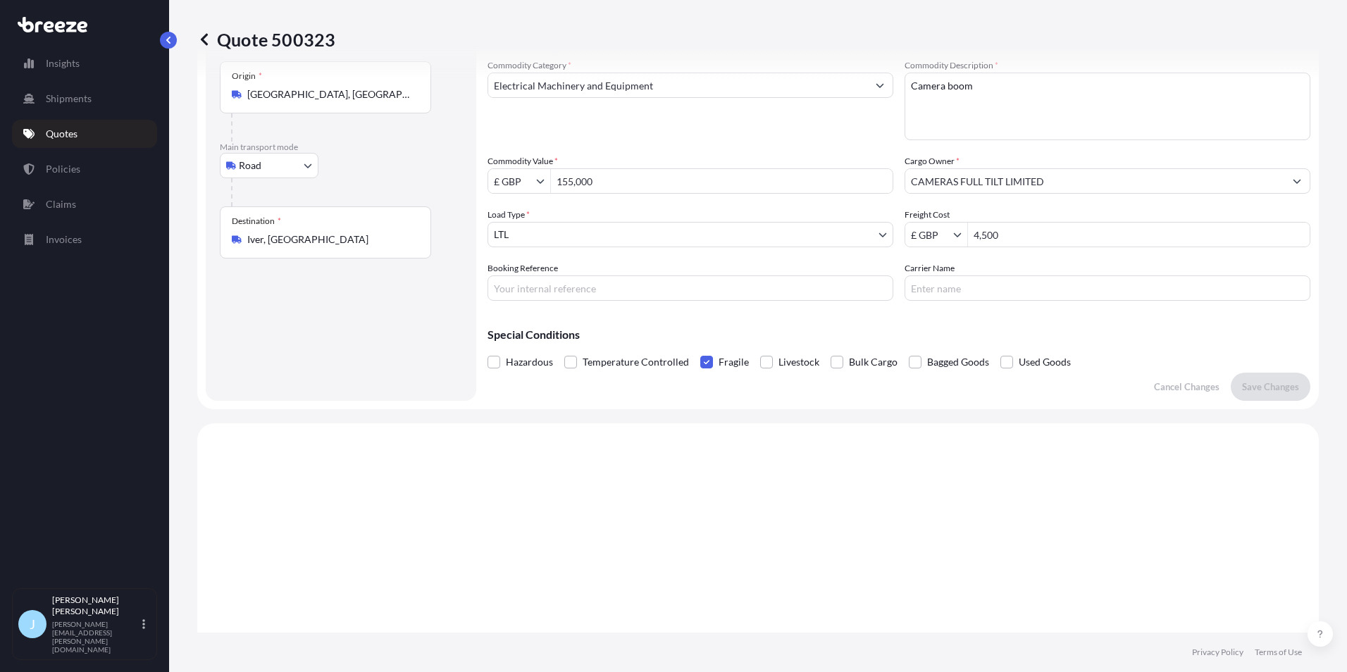
scroll to position [0, 0]
